Goal: Transaction & Acquisition: Purchase product/service

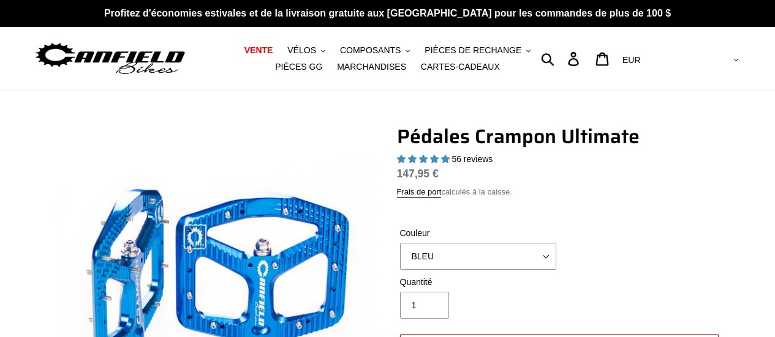
select select "highest-rating"
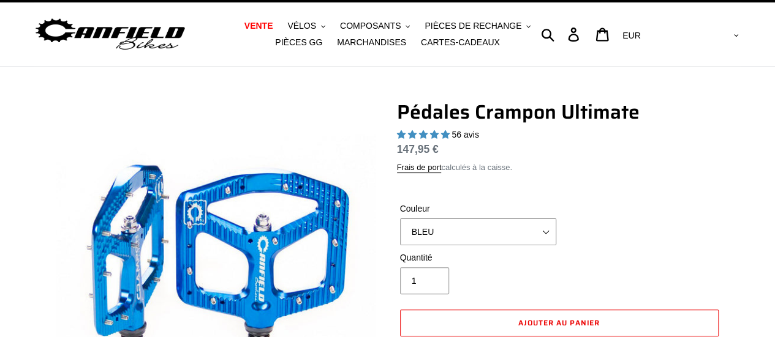
scroll to position [98, 0]
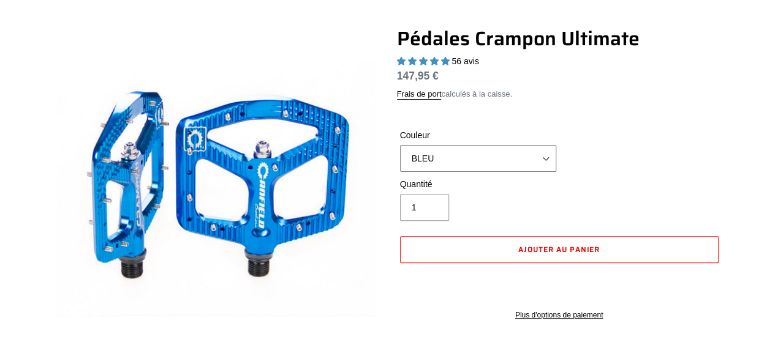
click at [548, 159] on select "BLEU ROUGE VIOLET FURTIVITÉ BRONZE GRIS [GEOGRAPHIC_DATA] NOIR BRILLANT [GEOGRA…" at bounding box center [478, 158] width 156 height 27
click at [400, 145] on select "BLEU ROUGE VIOLET FURTIVITÉ BRONZE GRIS [GEOGRAPHIC_DATA] NOIR BRILLANT [GEOGRA…" at bounding box center [478, 158] width 156 height 27
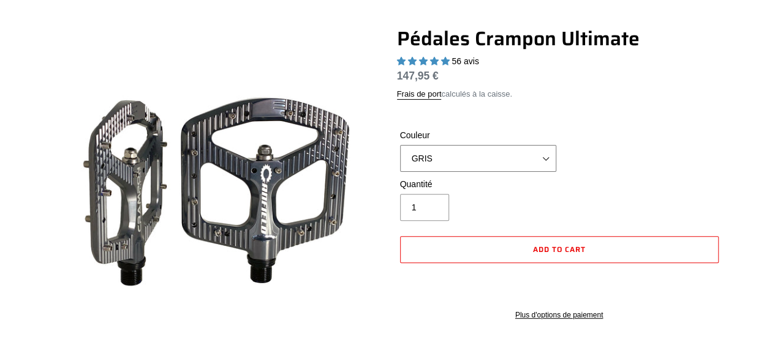
click at [546, 157] on select "BLEU ROUGE VIOLET FURTIVITÉ BRONZE GRIS [GEOGRAPHIC_DATA] NOIR BRILLANT [GEOGRA…" at bounding box center [478, 158] width 156 height 27
select select "BLACK"
click at [400, 145] on select "BLEU ROUGE VIOLET FURTIVITÉ BRONZE GRIS [GEOGRAPHIC_DATA] NOIR BRILLANT [GEOGRA…" at bounding box center [478, 158] width 156 height 27
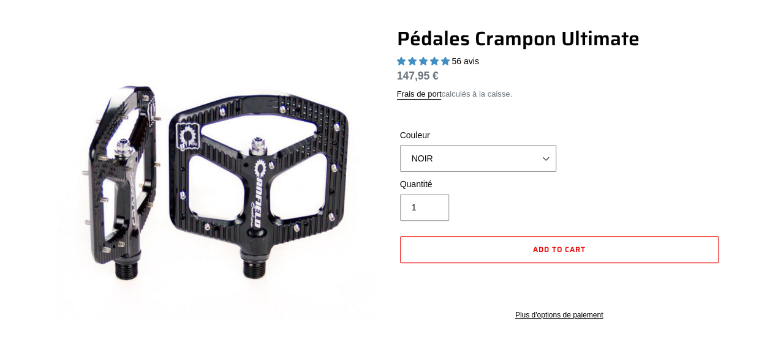
click at [647, 99] on div "Frais de port calculés à la caisse." at bounding box center [559, 94] width 325 height 12
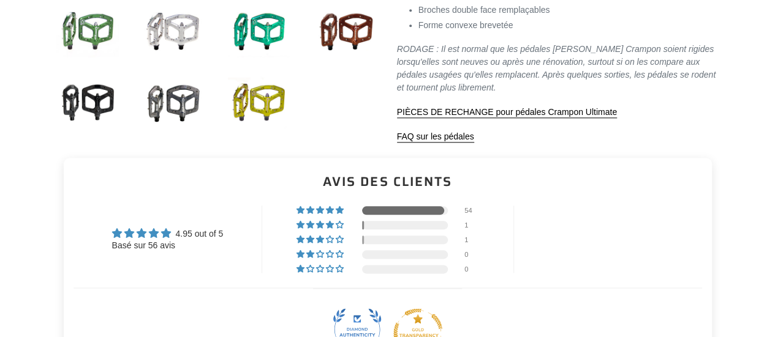
scroll to position [637, 0]
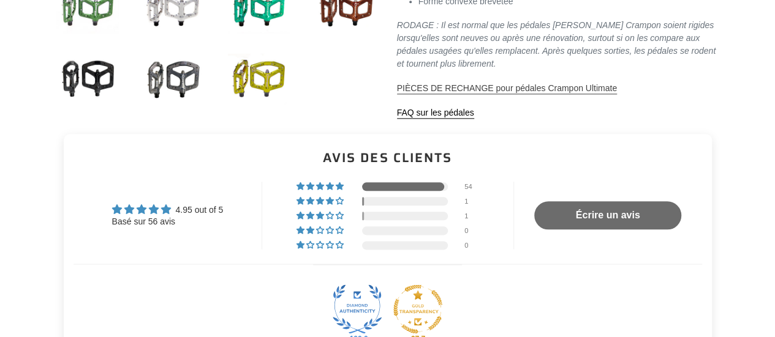
click at [527, 85] on font "PIÈCES DE RECHANGE pour pédales Crampon Ultimate" at bounding box center [507, 88] width 220 height 10
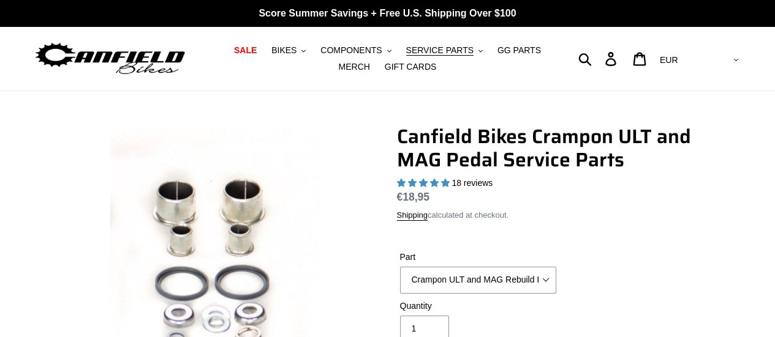
select select "highest-rating"
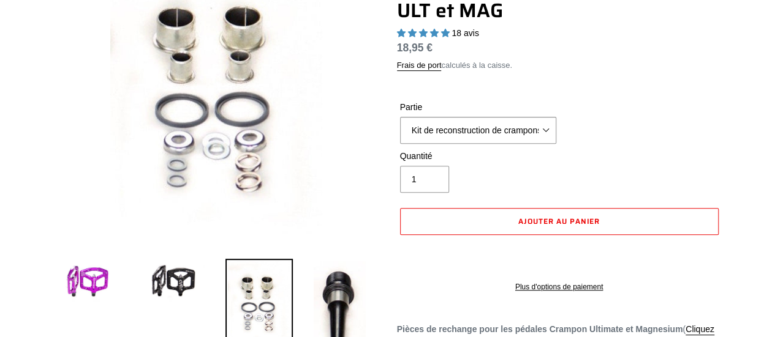
scroll to position [173, 0]
click at [549, 132] on select "Kit de reconstruction de crampons ULT et MAG Kit de 20 goupilles pour crampons …" at bounding box center [478, 131] width 156 height 27
click at [400, 118] on select "Kit de reconstruction de crampons ULT et MAG Kit de 20 goupilles pour crampons …" at bounding box center [478, 131] width 156 height 27
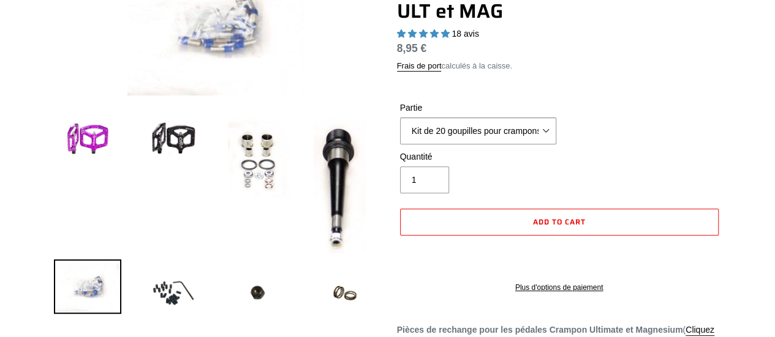
click at [47, 85] on div at bounding box center [207, 177] width 343 height 451
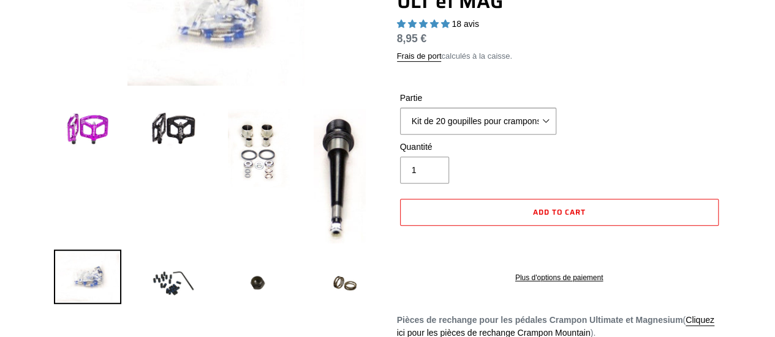
scroll to position [197, 0]
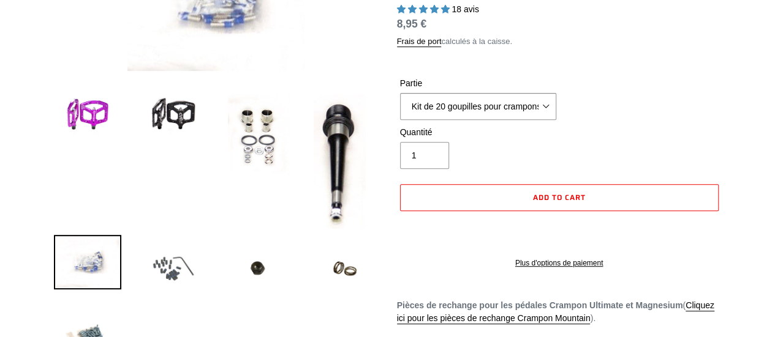
click at [172, 265] on img at bounding box center [173, 268] width 67 height 67
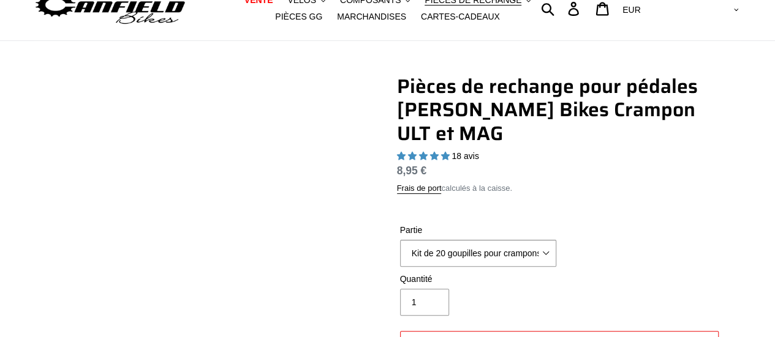
scroll to position [50, 0]
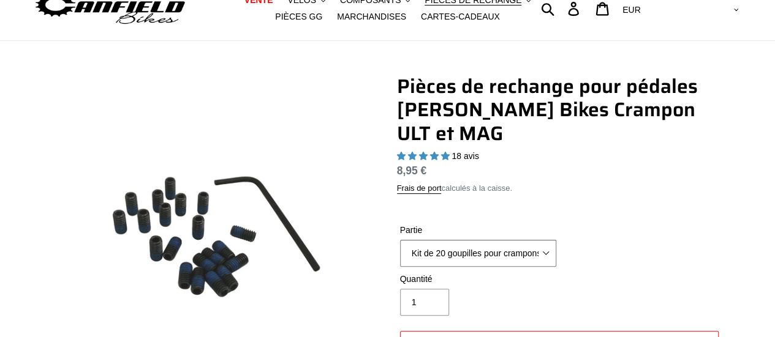
click at [547, 248] on select "Kit de reconstruction de crampons ULT et MAG Kit de 20 goupilles pour crampons …" at bounding box center [478, 253] width 156 height 27
select select "Crampon ULT and MAG Rebuild Kit"
click at [400, 240] on select "Kit de reconstruction de crampons ULT et MAG Kit de 20 goupilles pour crampons …" at bounding box center [478, 253] width 156 height 27
click at [717, 201] on div "Pièces de rechange pour pédales [PERSON_NAME] Bikes Crampon ULT et MAG 18 avis …" at bounding box center [559, 251] width 325 height 353
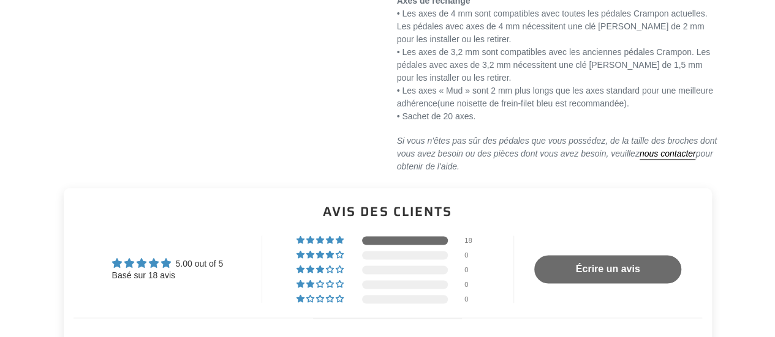
scroll to position [907, 0]
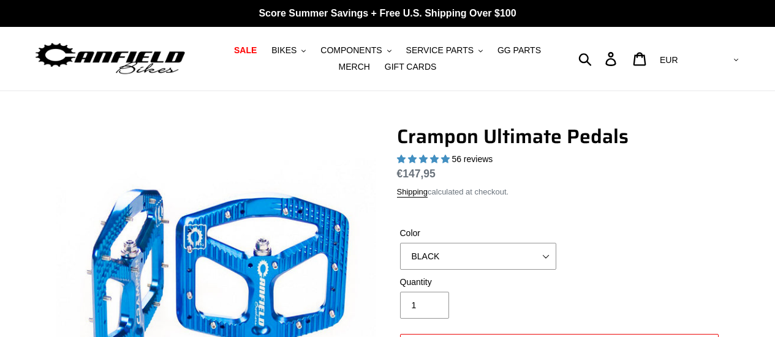
select select "BLACK"
select select "highest-rating"
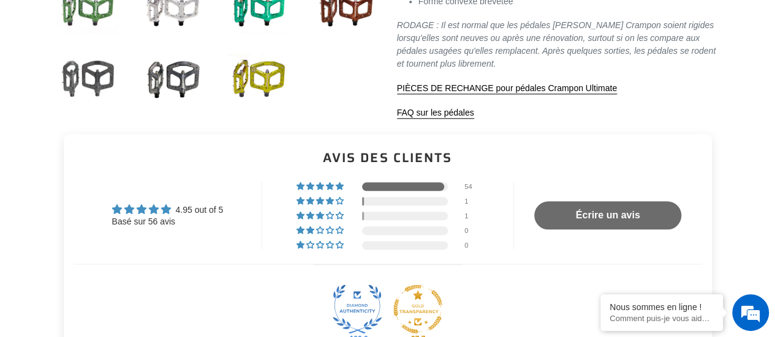
click at [100, 78] on img at bounding box center [87, 78] width 67 height 67
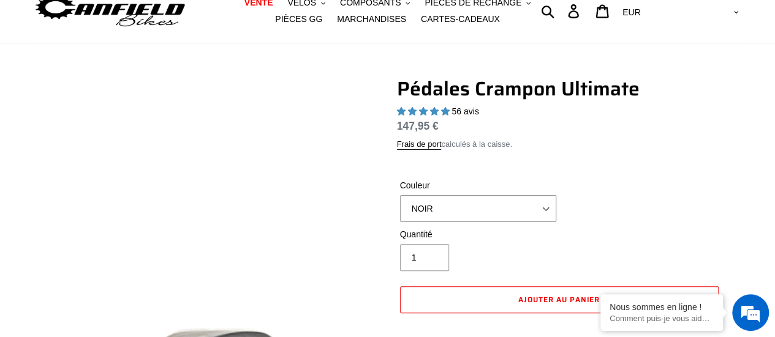
scroll to position [49, 0]
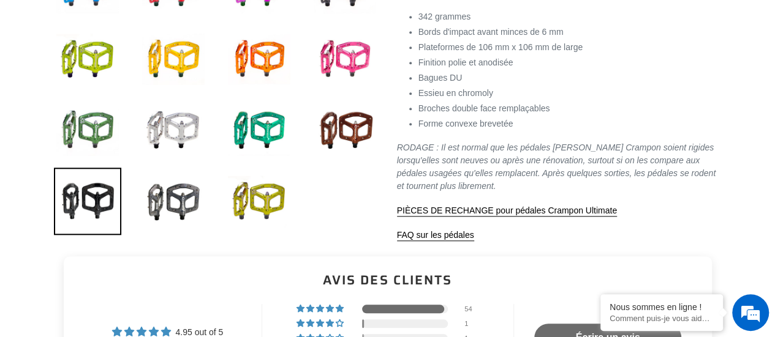
scroll to position [563, 0]
